Goal: Register for event/course

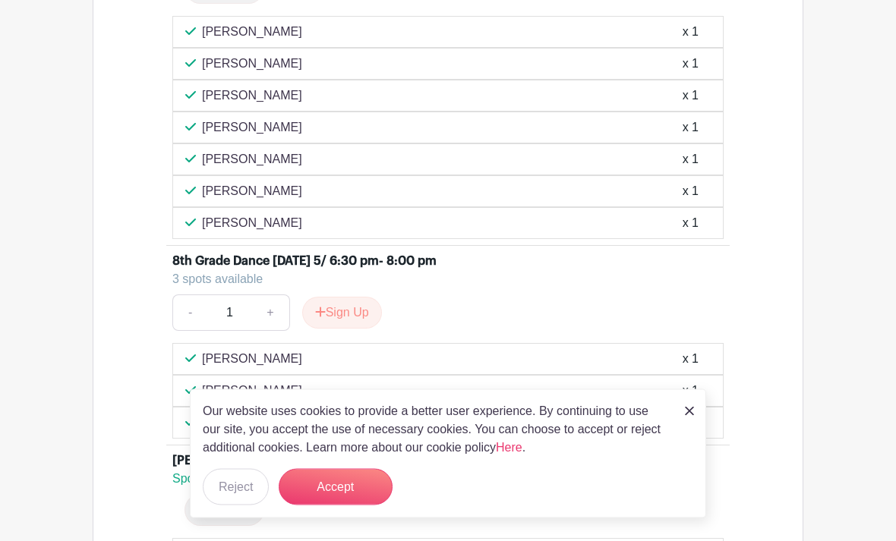
scroll to position [3072, 0]
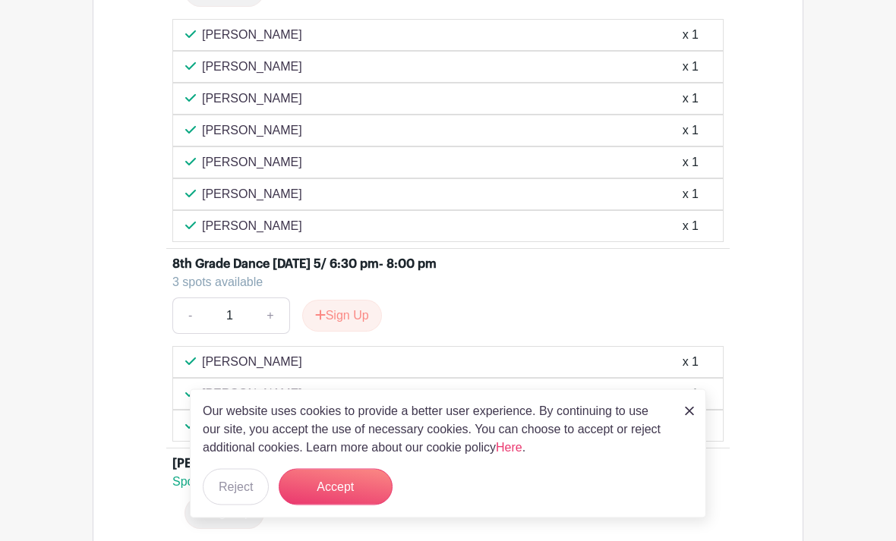
click at [687, 416] on img at bounding box center [689, 411] width 9 height 9
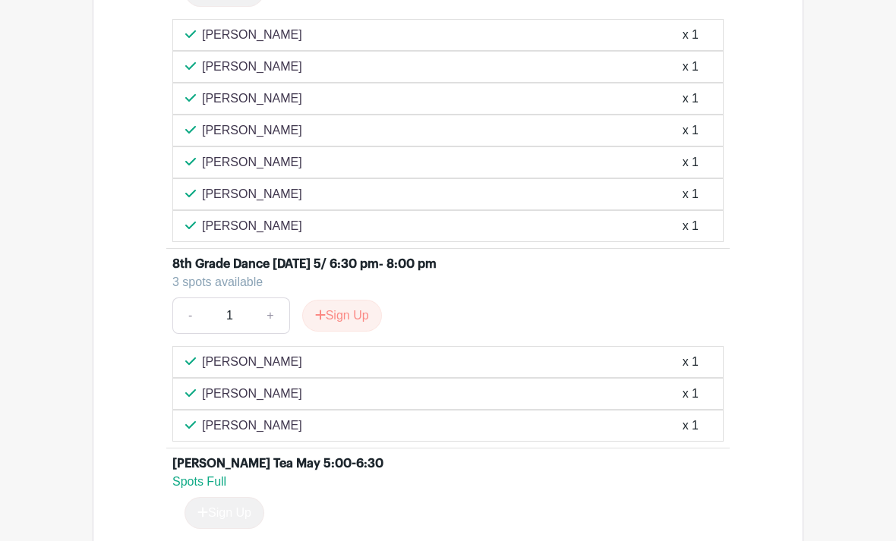
click at [695, 467] on div "[PERSON_NAME] Tea May 5:00-6:30" at bounding box center [447, 464] width 551 height 18
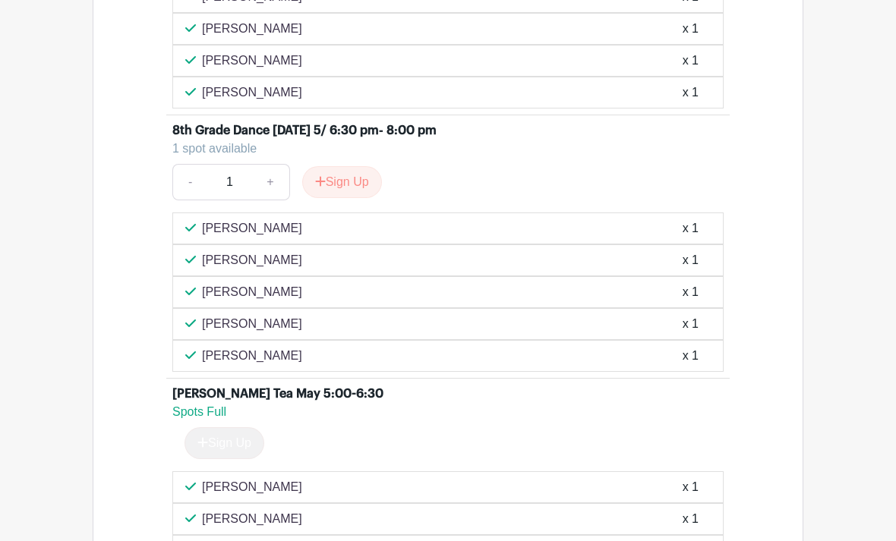
scroll to position [3199, 0]
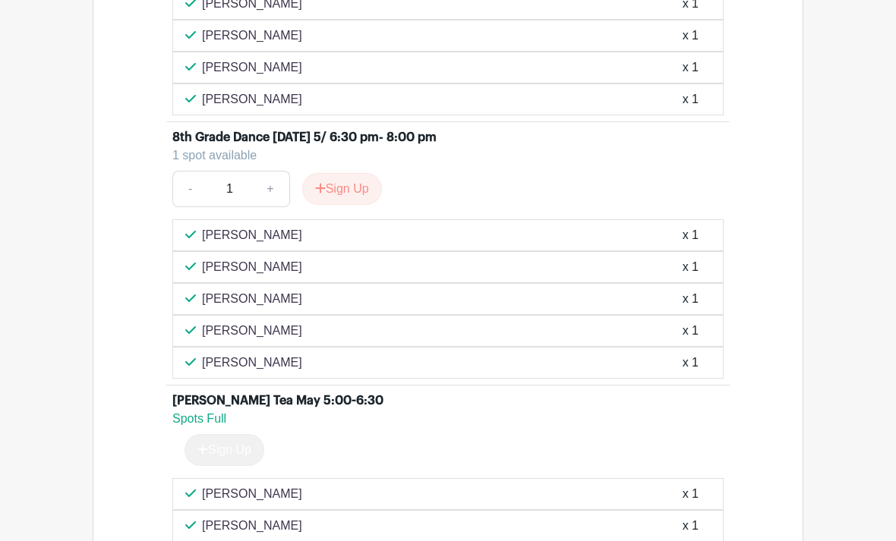
click at [361, 186] on button "Sign Up" at bounding box center [342, 189] width 80 height 32
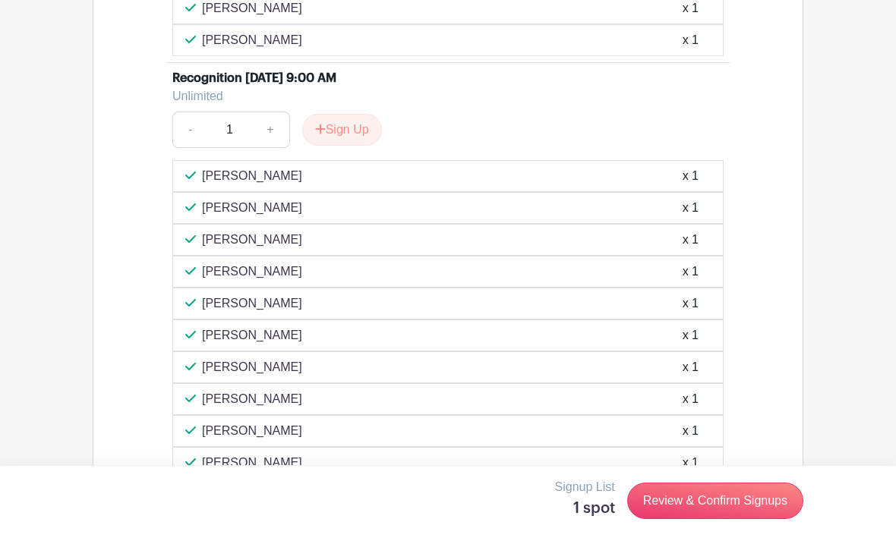
scroll to position [3814, 0]
click at [279, 138] on link "+" at bounding box center [270, 129] width 38 height 36
type input "2"
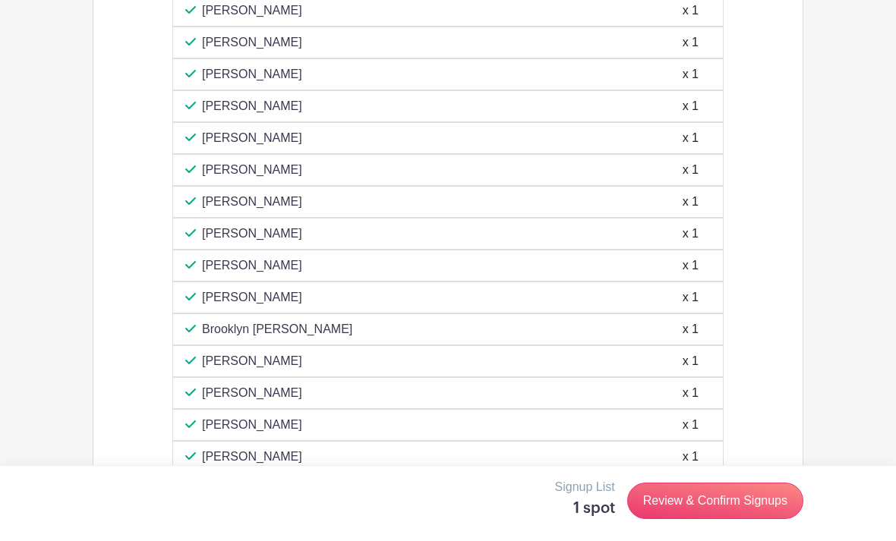
scroll to position [4032, 0]
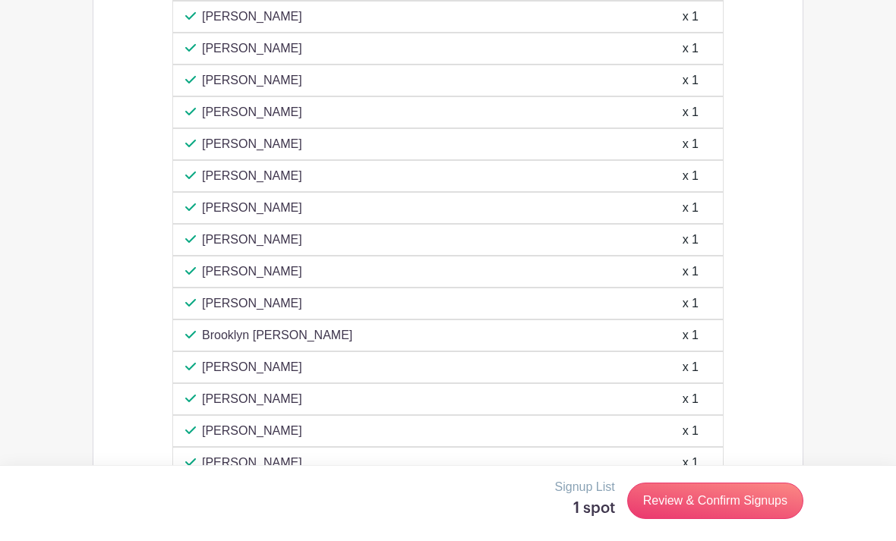
click at [731, 519] on link "Review & Confirm Signups" at bounding box center [715, 501] width 176 height 36
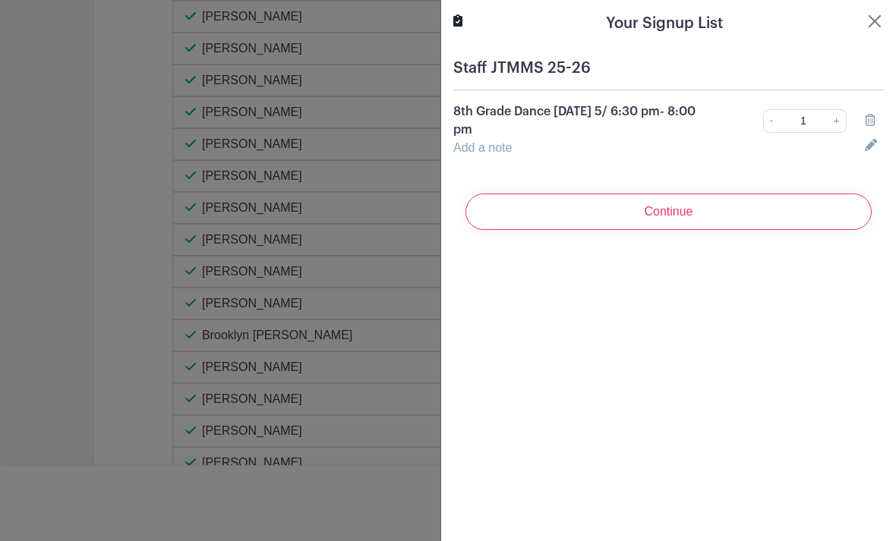
click at [721, 213] on input "Continue" at bounding box center [669, 212] width 406 height 36
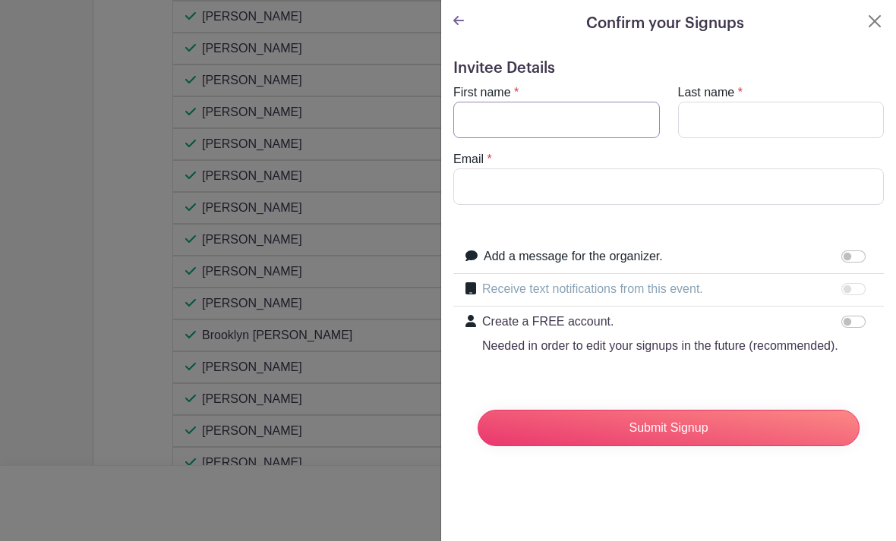
click at [488, 107] on input "First name" at bounding box center [556, 120] width 207 height 36
type input "[PERSON_NAME]"
click at [715, 112] on input "Last name" at bounding box center [781, 120] width 207 height 36
type input "[PERSON_NAME]"
click at [489, 187] on input "Email" at bounding box center [668, 187] width 431 height 36
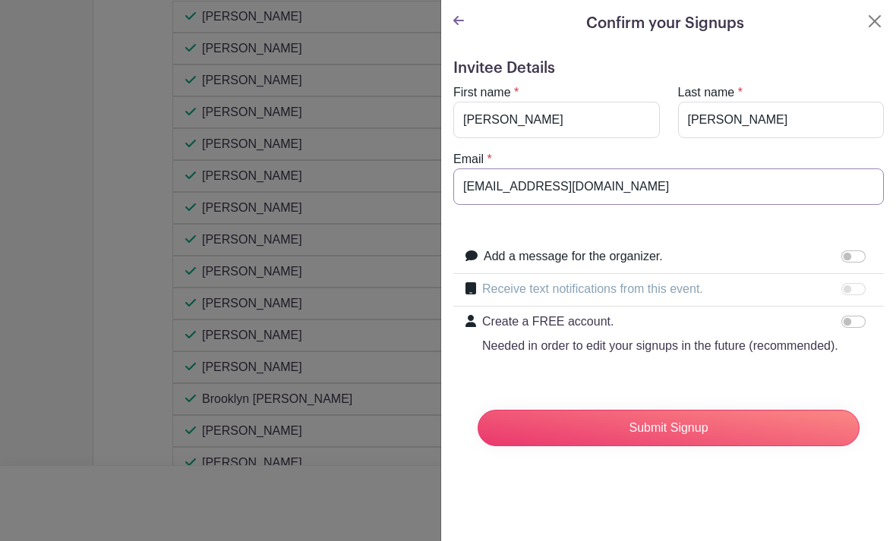
type input "[EMAIL_ADDRESS][DOMAIN_NAME]"
click at [707, 429] on input "Submit Signup" at bounding box center [669, 428] width 382 height 36
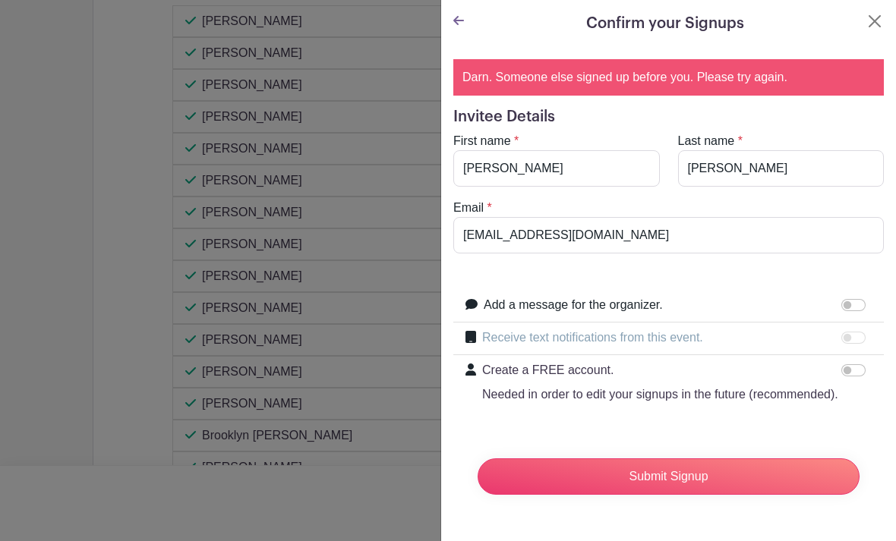
click at [871, 24] on button "Close" at bounding box center [875, 21] width 18 height 18
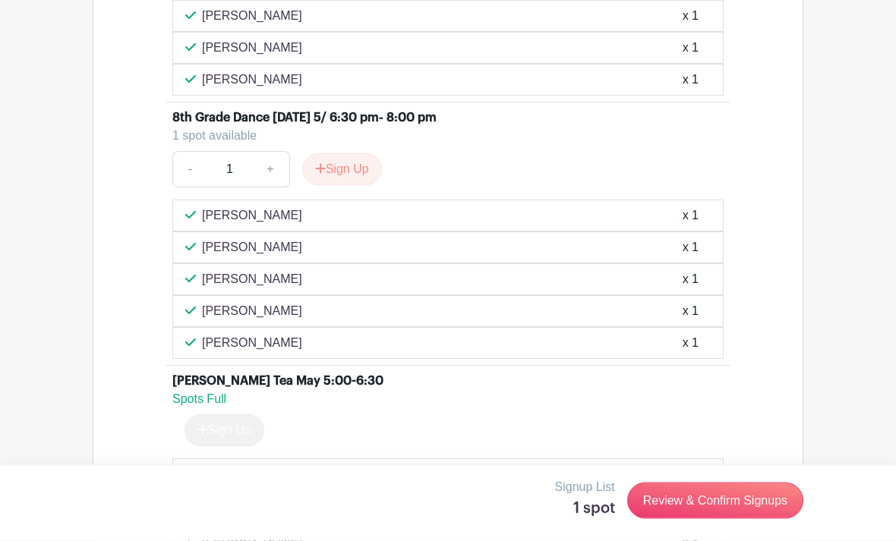
scroll to position [3228, 0]
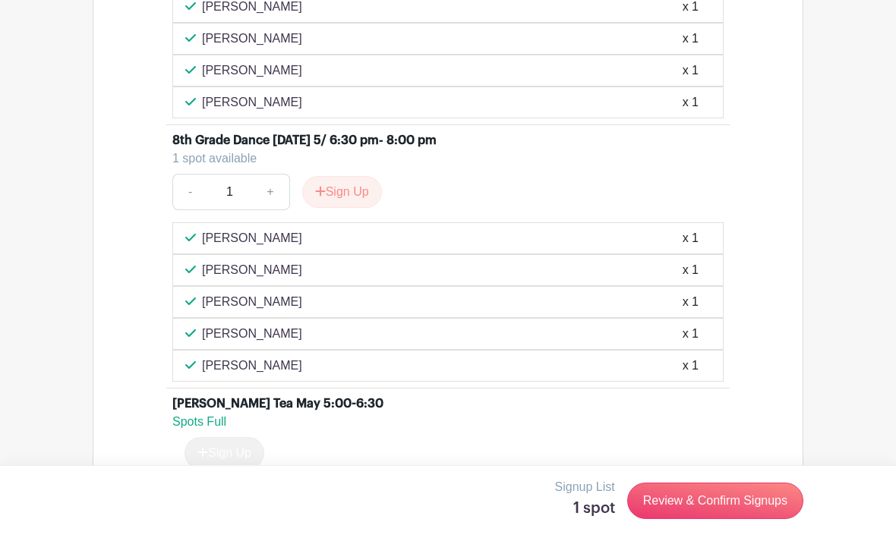
click at [339, 191] on button "Sign Up" at bounding box center [342, 192] width 80 height 32
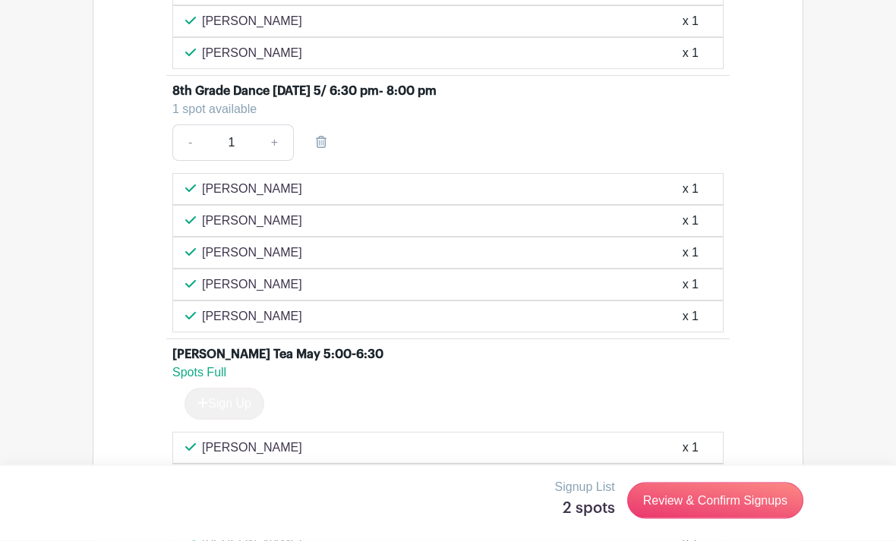
scroll to position [3278, 0]
click at [737, 519] on link "Review & Confirm Signups" at bounding box center [715, 501] width 176 height 36
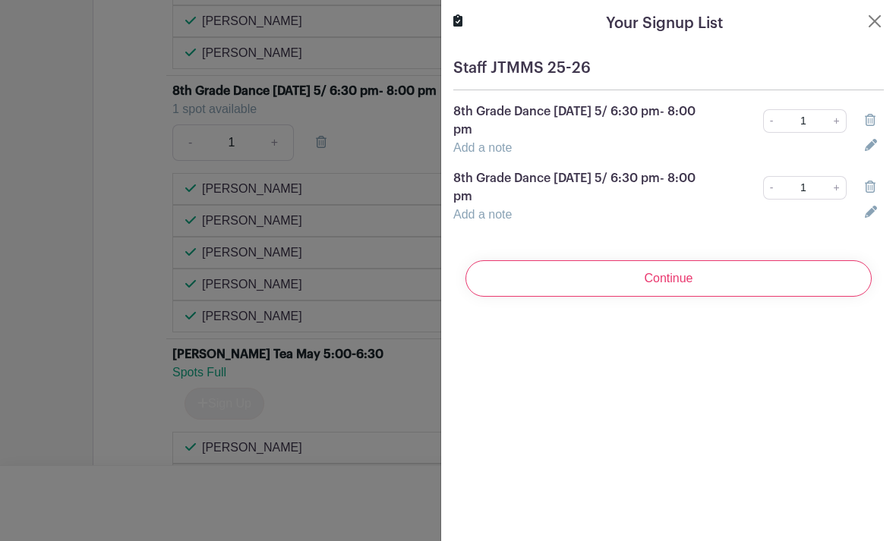
click at [870, 187] on icon at bounding box center [870, 187] width 11 height 12
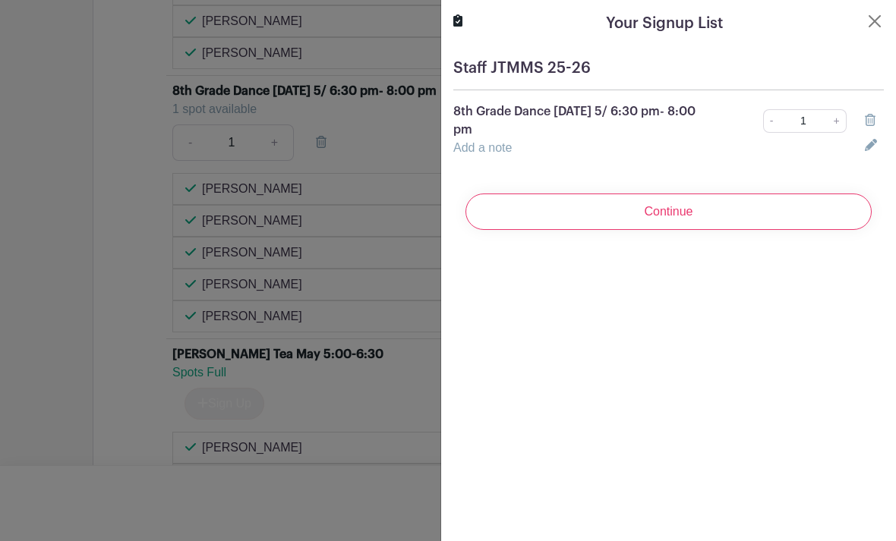
click at [373, 361] on div at bounding box center [448, 270] width 896 height 541
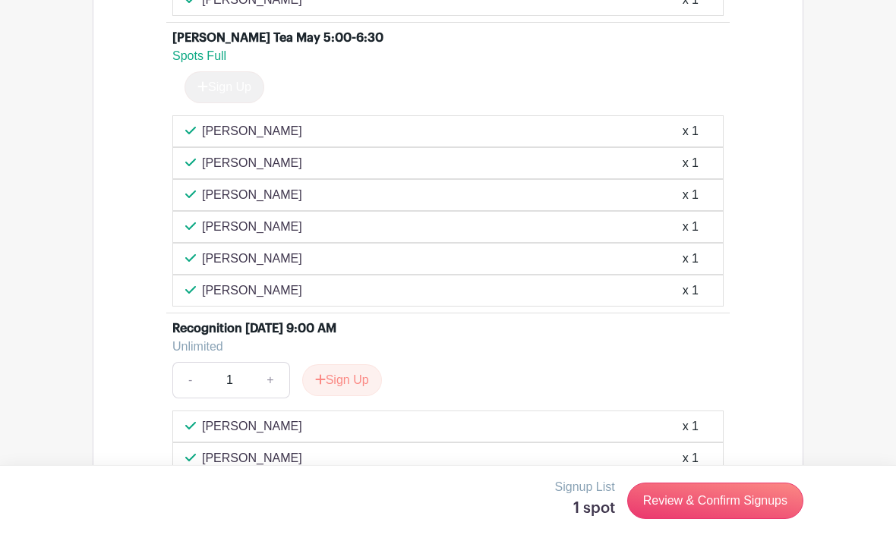
scroll to position [3626, 0]
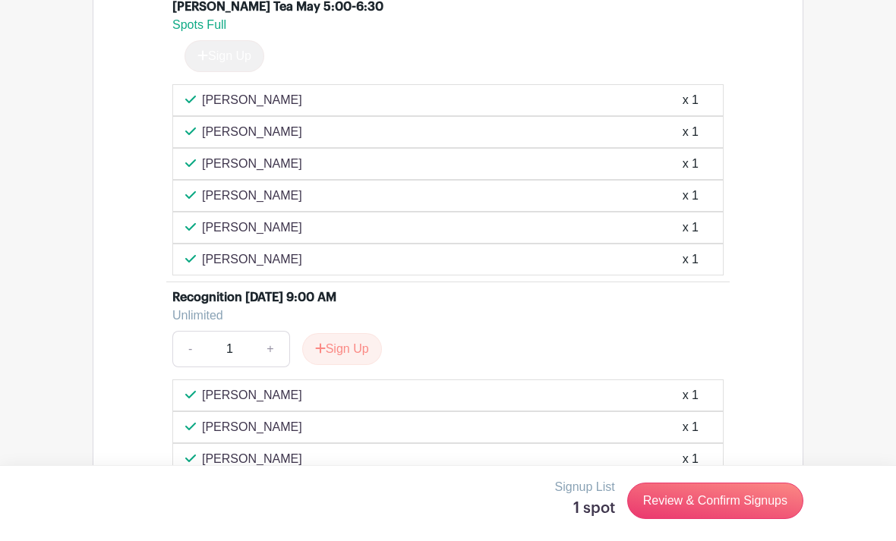
click at [273, 343] on link "+" at bounding box center [270, 349] width 38 height 36
click at [194, 346] on link "-" at bounding box center [189, 349] width 35 height 36
type input "1"
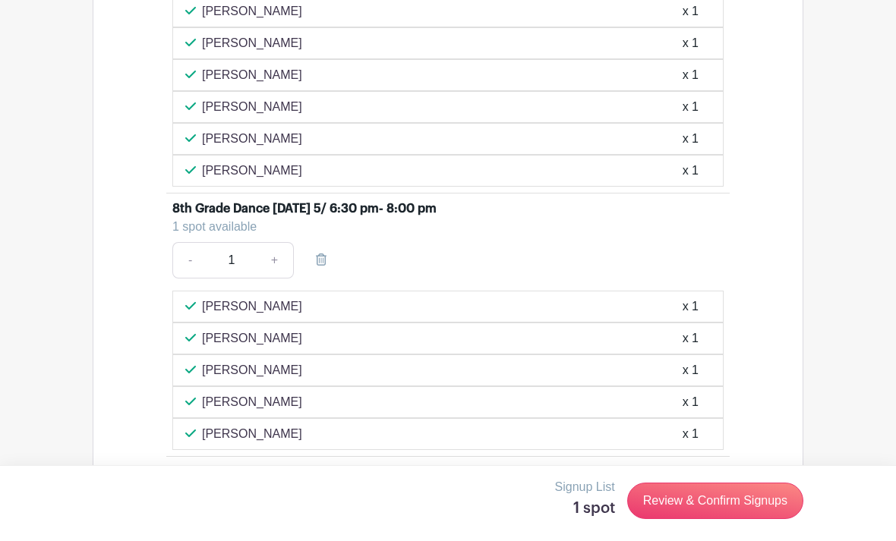
scroll to position [3110, 0]
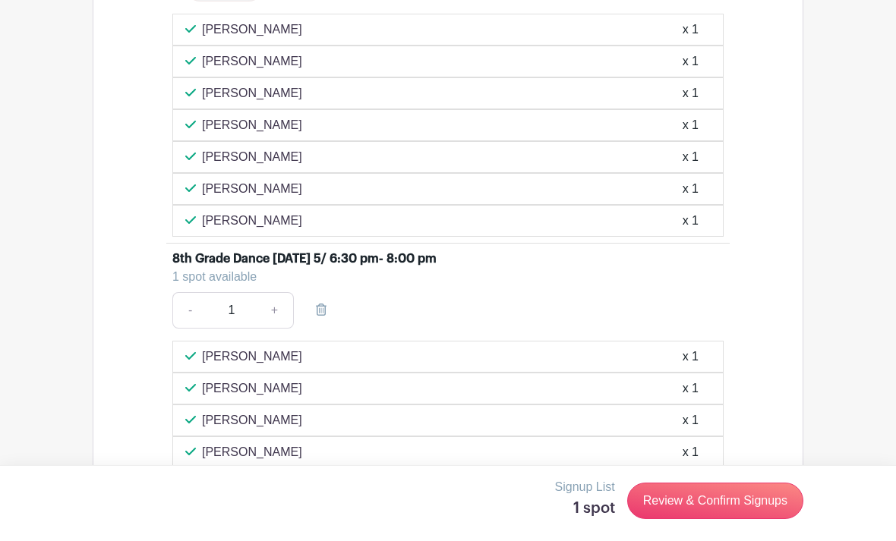
click at [278, 314] on link "+" at bounding box center [275, 310] width 38 height 36
click at [283, 317] on link "+" at bounding box center [275, 310] width 38 height 36
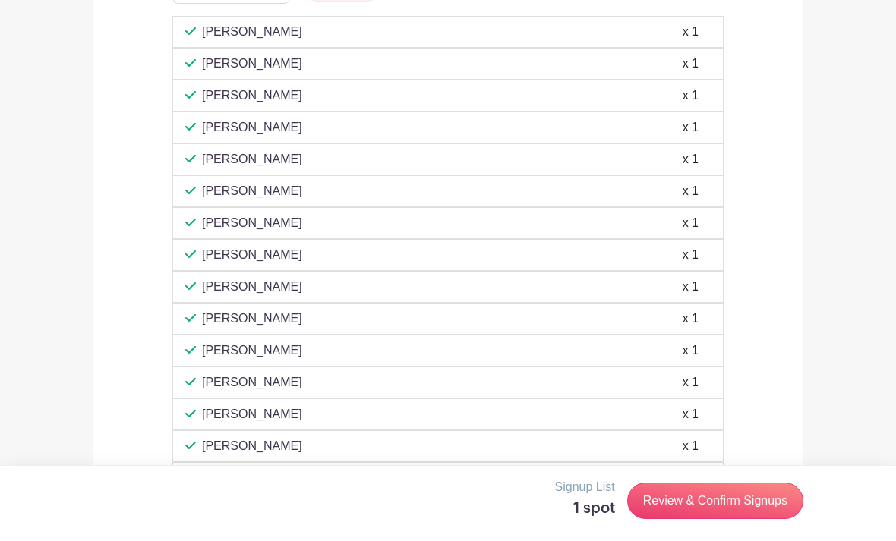
scroll to position [4159, 0]
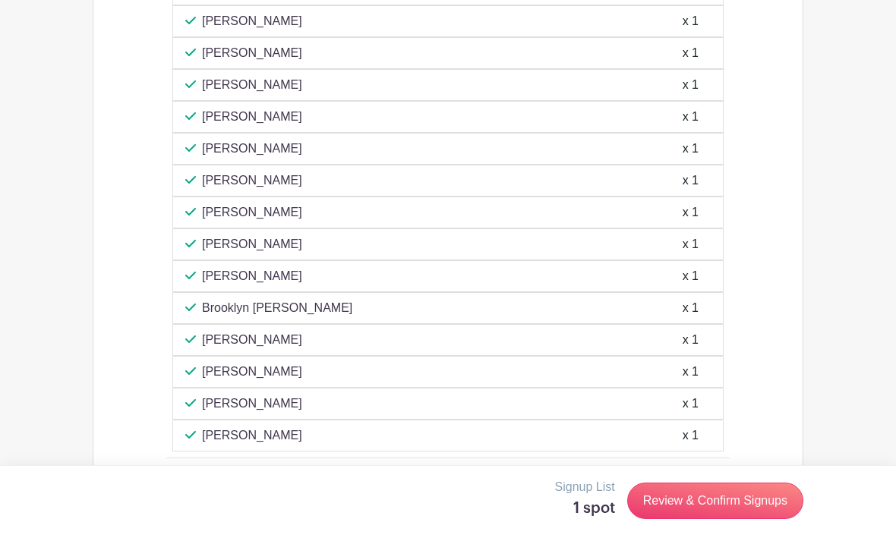
click at [714, 519] on link "Review & Confirm Signups" at bounding box center [715, 501] width 176 height 36
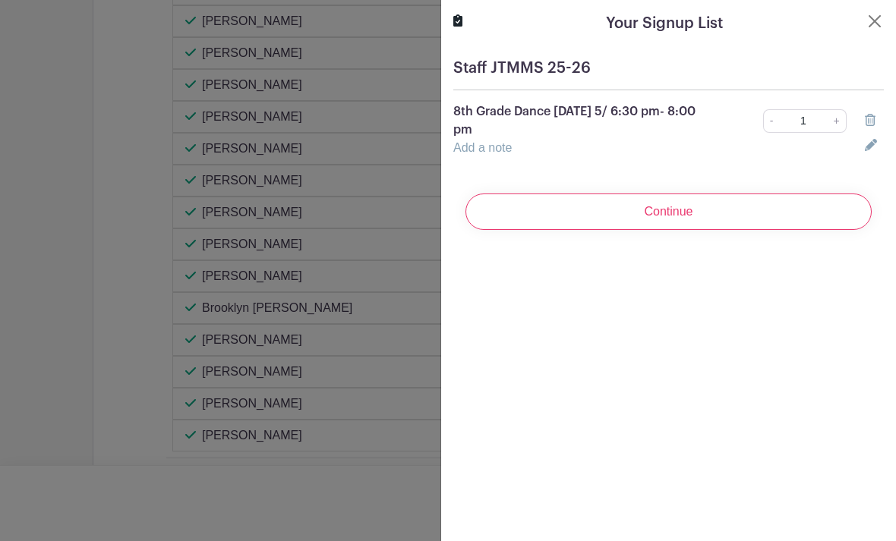
click at [728, 204] on input "Continue" at bounding box center [669, 212] width 406 height 36
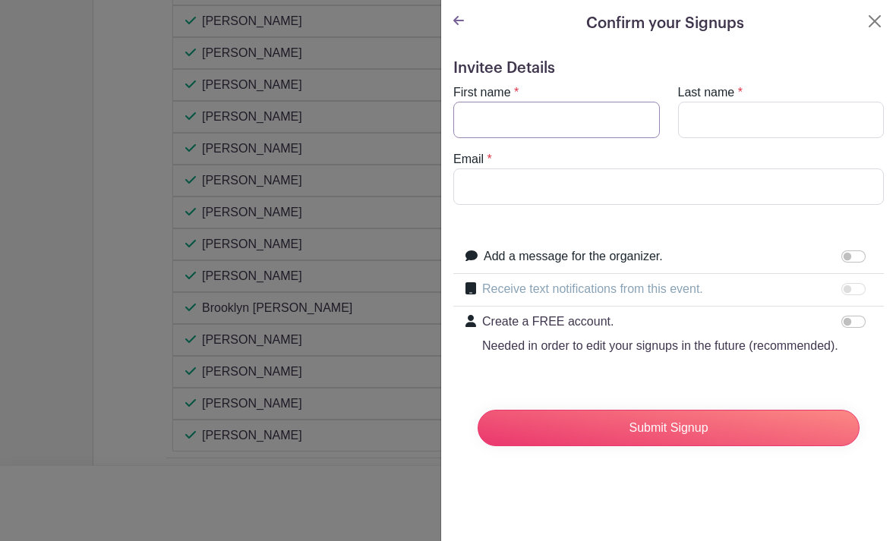
click at [491, 122] on input "First name" at bounding box center [556, 120] width 207 height 36
type input "[PERSON_NAME]"
click at [724, 123] on input "Last name" at bounding box center [781, 120] width 207 height 36
type input "[PERSON_NAME]"
click at [491, 197] on input "Email" at bounding box center [668, 187] width 431 height 36
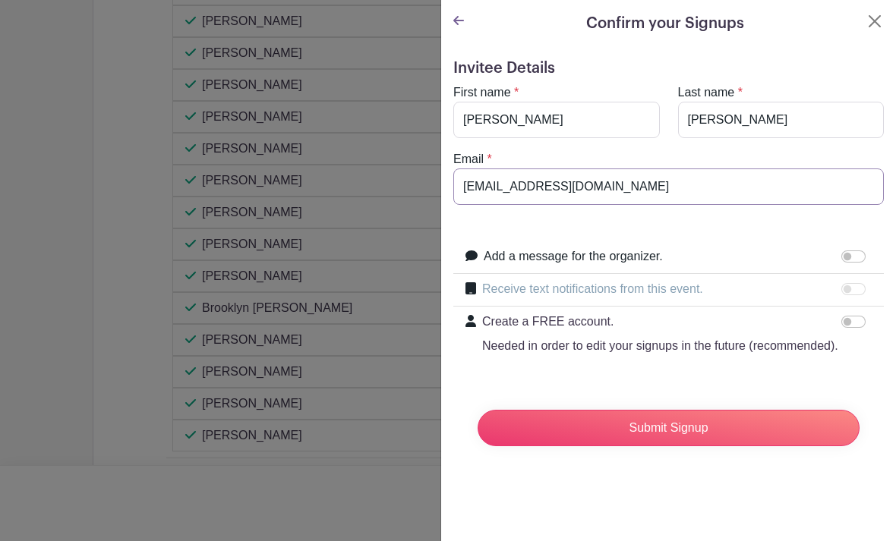
type input "[EMAIL_ADDRESS][DOMAIN_NAME]"
click at [723, 417] on input "Submit Signup" at bounding box center [669, 428] width 382 height 36
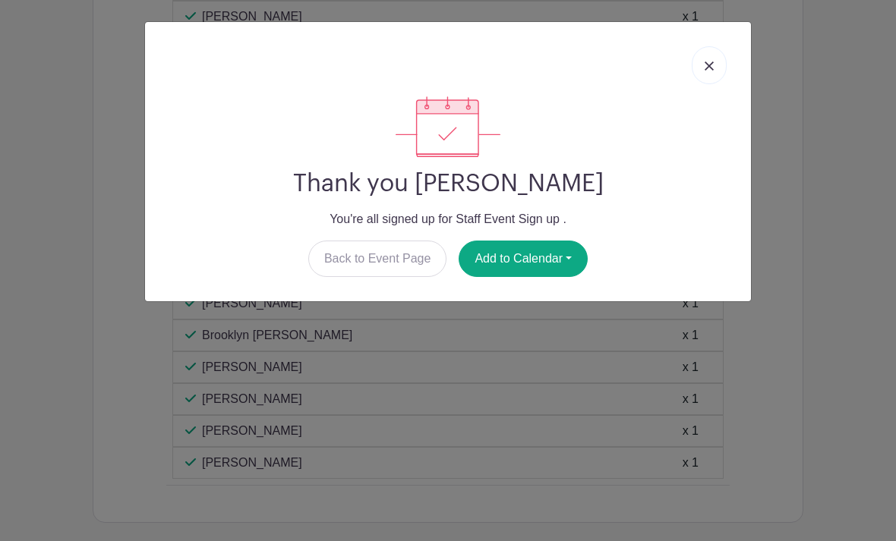
click at [545, 253] on button "Add to Calendar" at bounding box center [523, 259] width 129 height 36
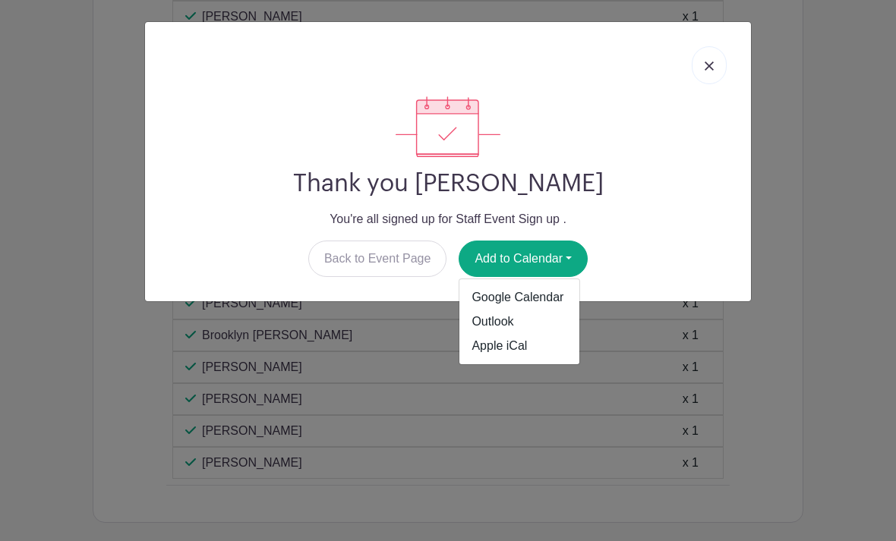
click at [509, 326] on link "Outlook" at bounding box center [519, 322] width 120 height 24
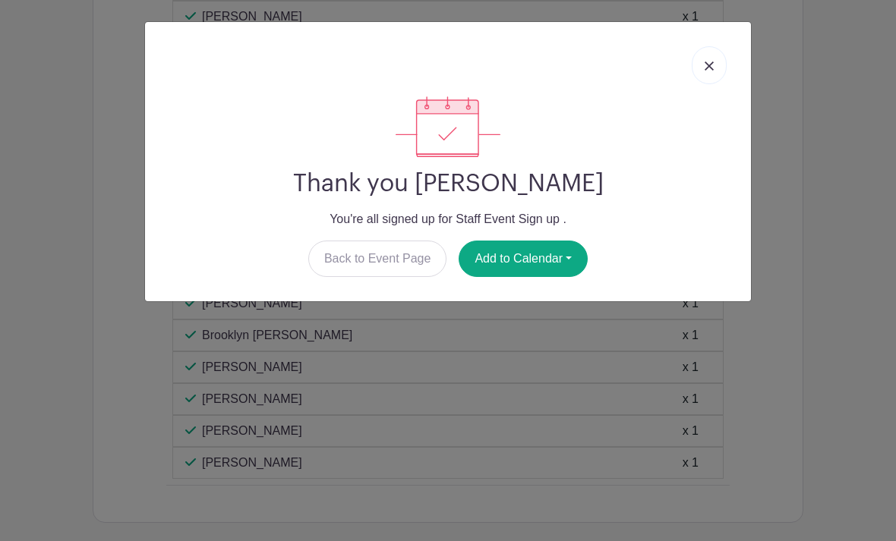
scroll to position [4184, 0]
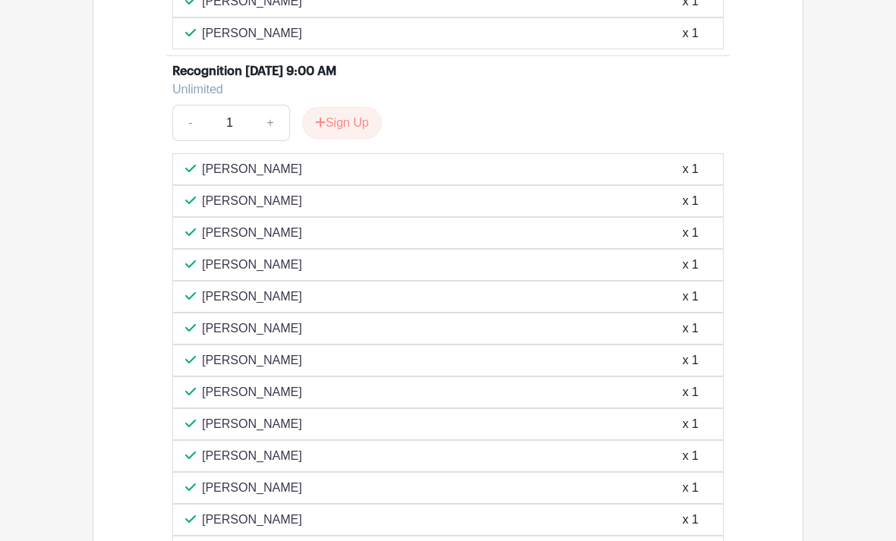
scroll to position [3883, 0]
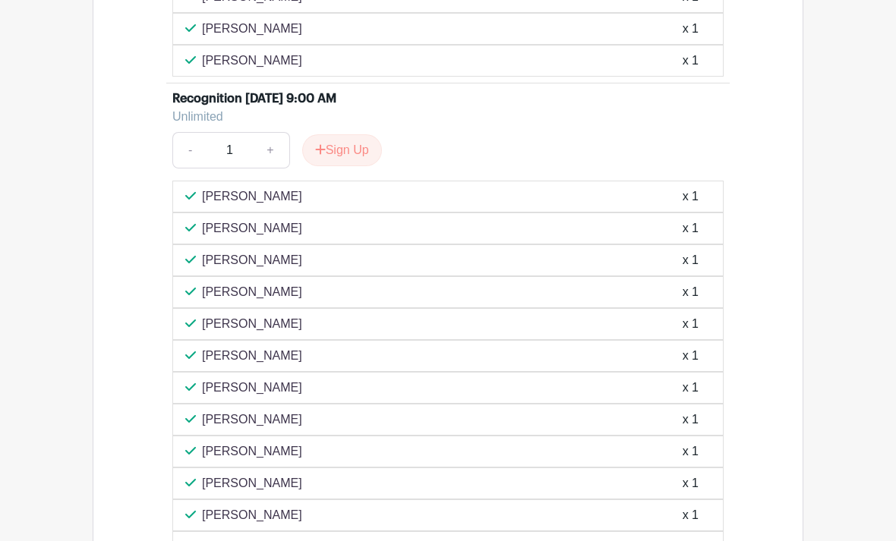
click at [275, 156] on link "+" at bounding box center [270, 151] width 38 height 36
click at [188, 150] on link "-" at bounding box center [189, 150] width 35 height 36
type input "1"
click at [349, 144] on button "Sign Up" at bounding box center [342, 150] width 80 height 32
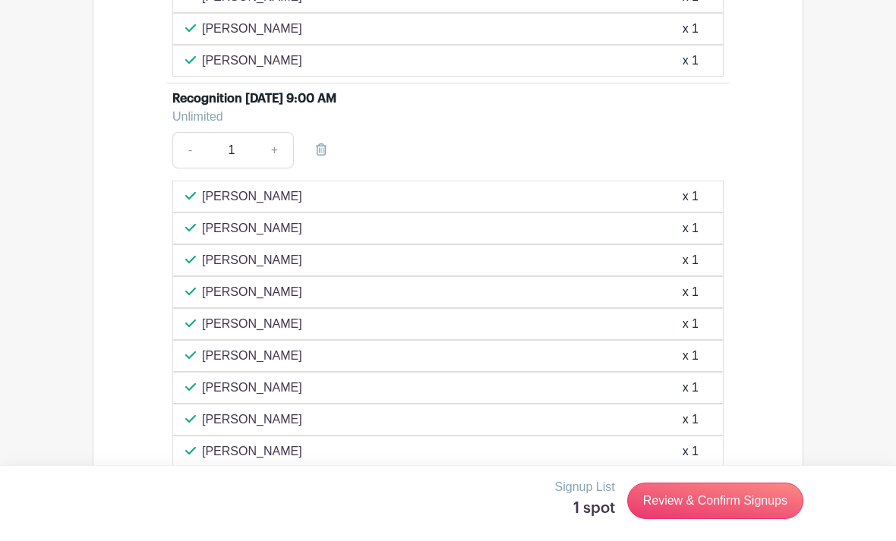
click at [730, 507] on link "Review & Confirm Signups" at bounding box center [715, 501] width 176 height 36
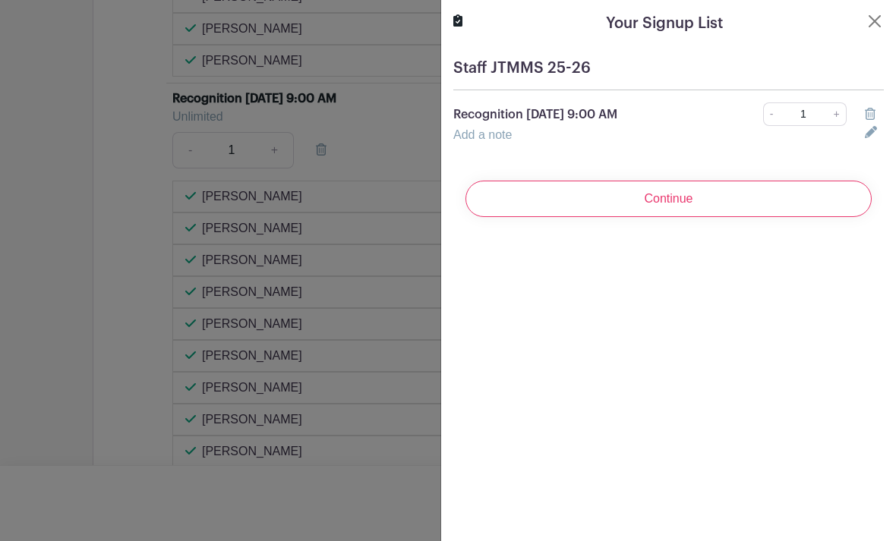
click at [738, 210] on input "Continue" at bounding box center [669, 199] width 406 height 36
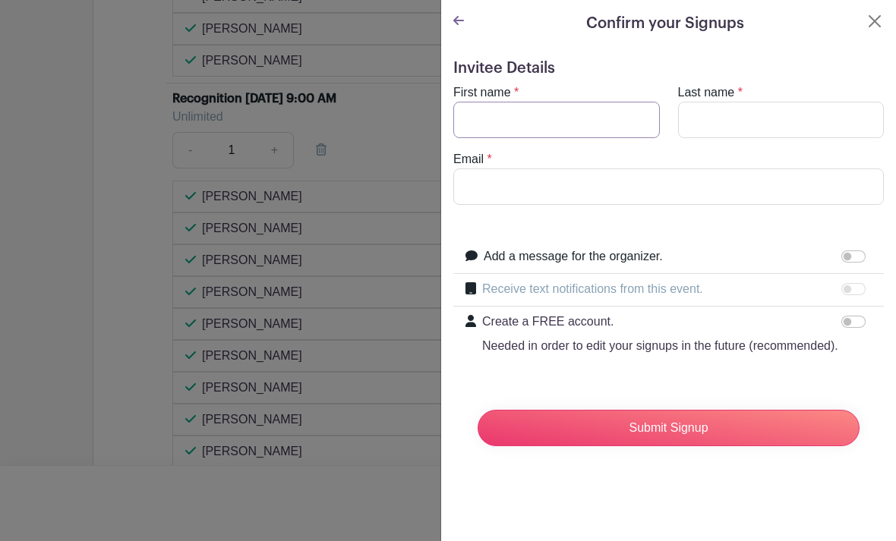
click at [478, 116] on input "First name" at bounding box center [556, 120] width 207 height 36
type input "[PERSON_NAME]"
click at [704, 117] on input "Last name" at bounding box center [781, 120] width 207 height 36
type input "[PERSON_NAME]"
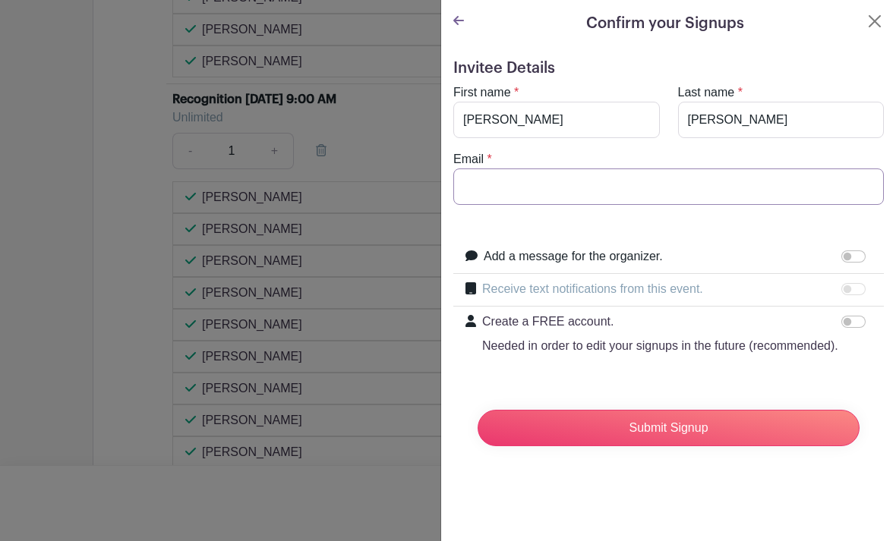
click at [489, 185] on input "Email" at bounding box center [668, 187] width 431 height 36
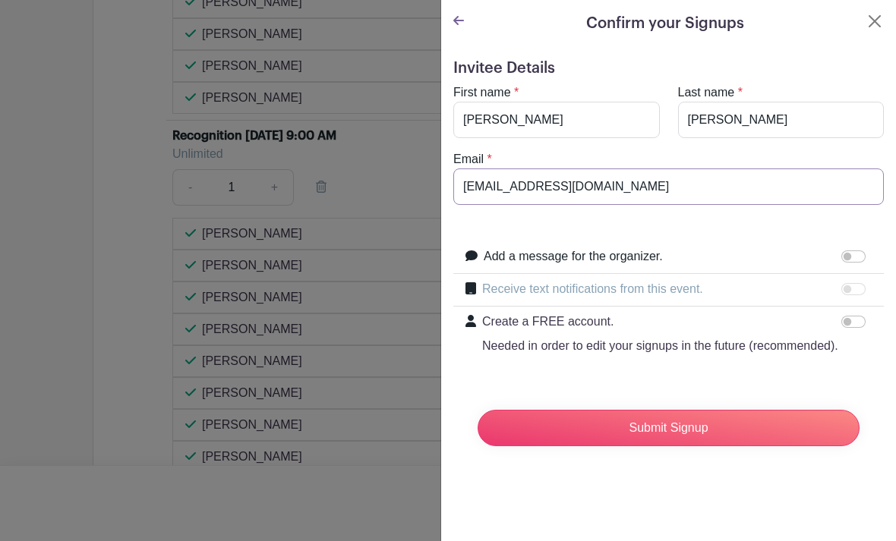
type input "[EMAIL_ADDRESS][DOMAIN_NAME]"
click at [726, 425] on input "Submit Signup" at bounding box center [669, 428] width 382 height 36
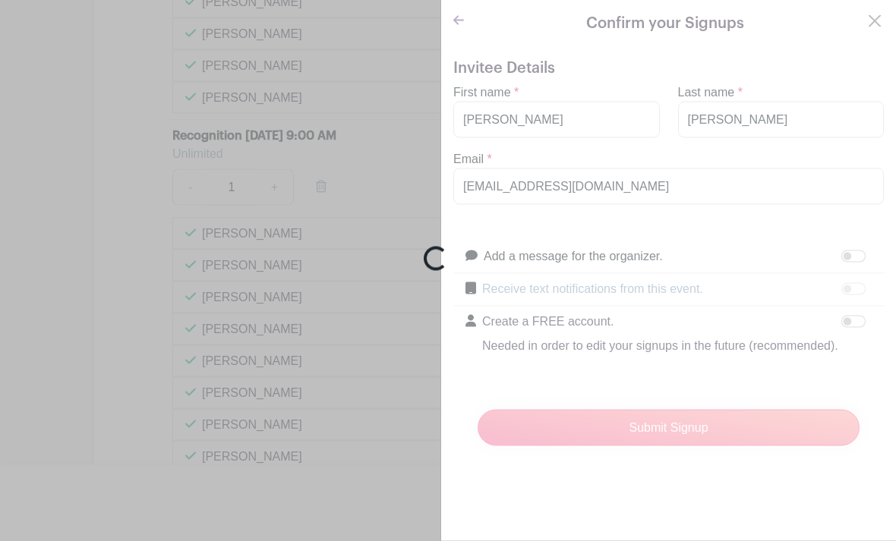
scroll to position [3884, 0]
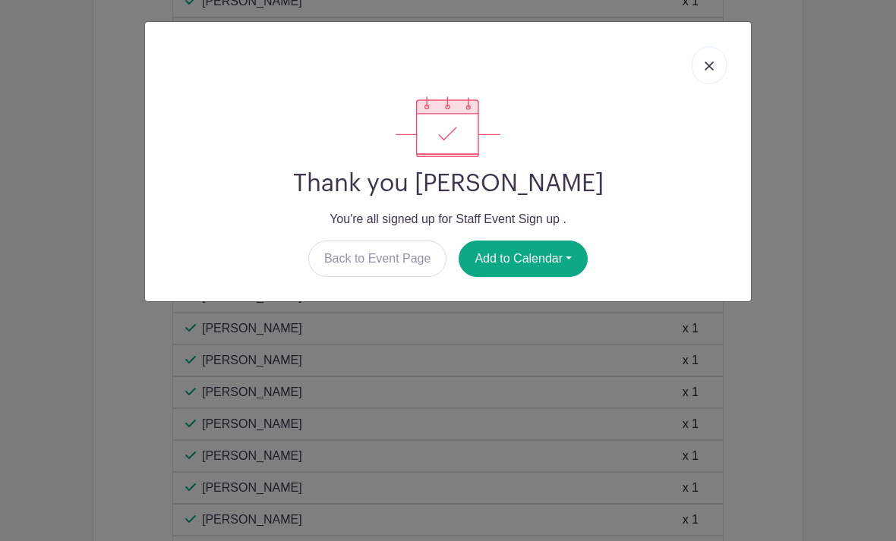
click at [532, 263] on button "Add to Calendar" at bounding box center [523, 259] width 129 height 36
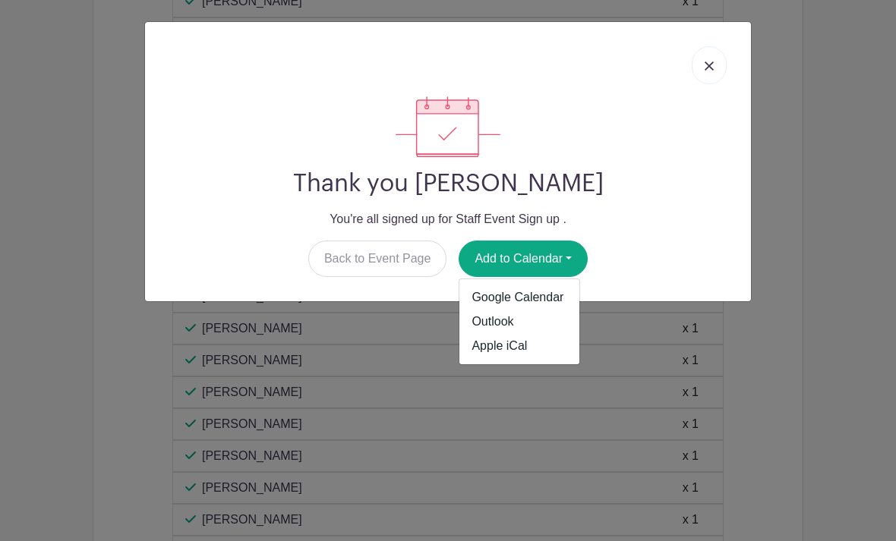
click at [504, 327] on link "Outlook" at bounding box center [519, 322] width 120 height 24
